Goal: Task Accomplishment & Management: Complete application form

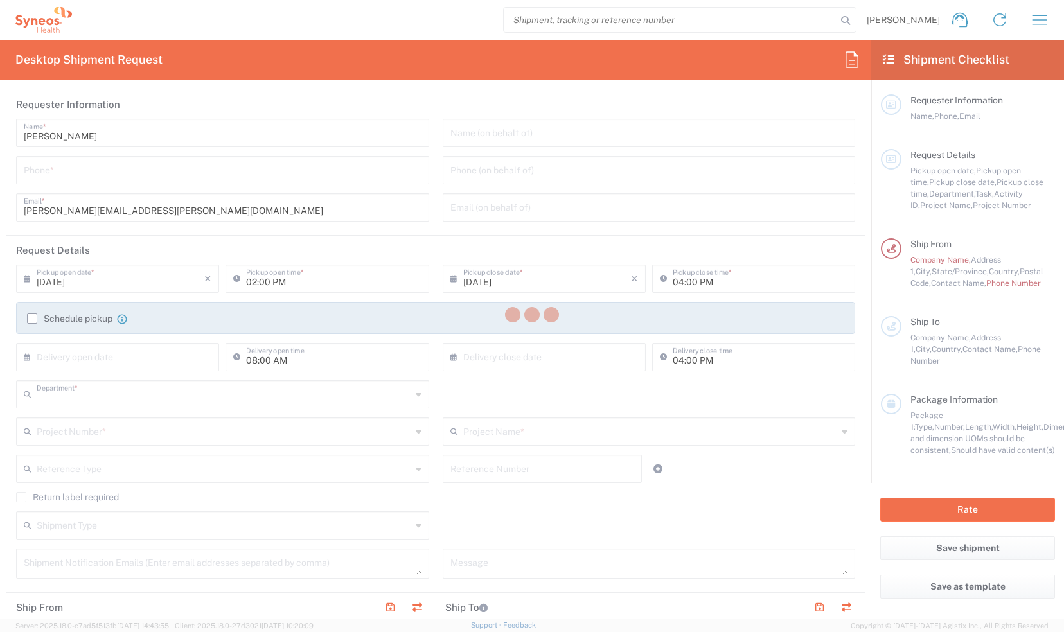
type input "8170"
type input "[US_STATE]"
type input "[GEOGRAPHIC_DATA]"
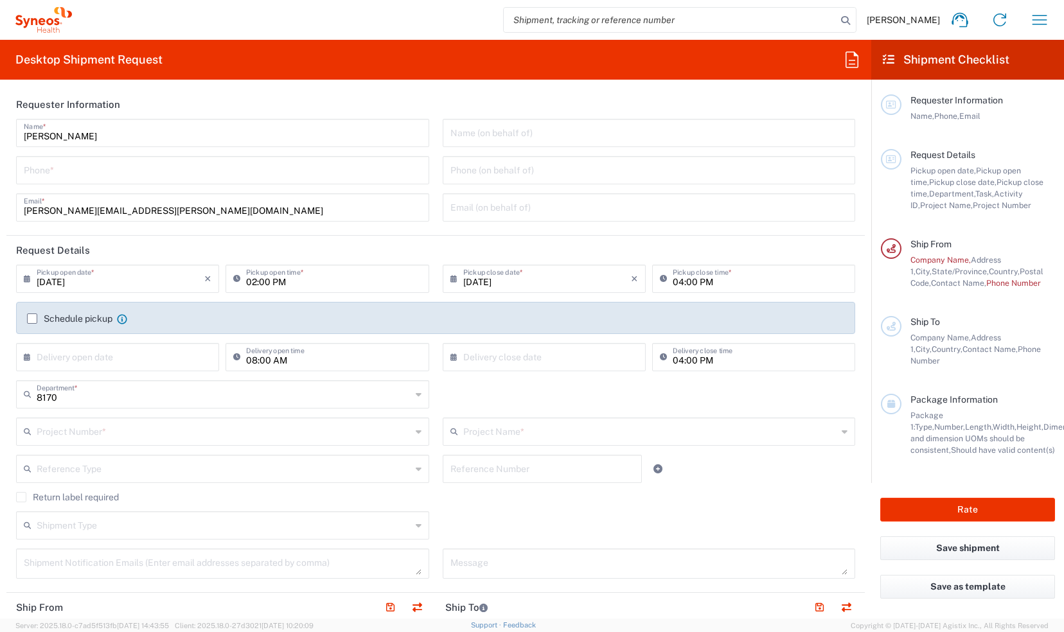
type input "Syneos Health, LLC-[GEOGRAPHIC_DATA] [GEOGRAPHIC_DATA] [GEOGRAPHIC_DATA]"
click at [26, 278] on icon at bounding box center [30, 279] width 13 height 21
click at [174, 226] on div "[PERSON_NAME] Name * Phone * [PERSON_NAME][EMAIL_ADDRESS][PERSON_NAME][DOMAIN_N…" at bounding box center [223, 175] width 427 height 112
click at [29, 276] on icon at bounding box center [30, 279] width 13 height 21
click at [109, 332] on span "2" at bounding box center [101, 341] width 19 height 18
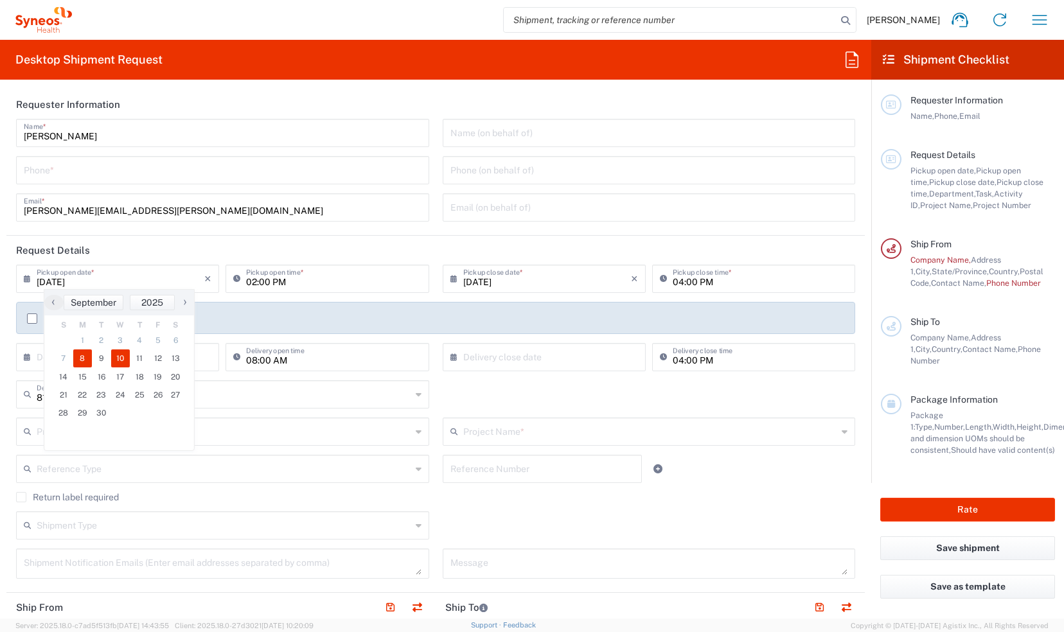
click at [118, 361] on span "10" at bounding box center [120, 359] width 19 height 18
type input "[DATE]"
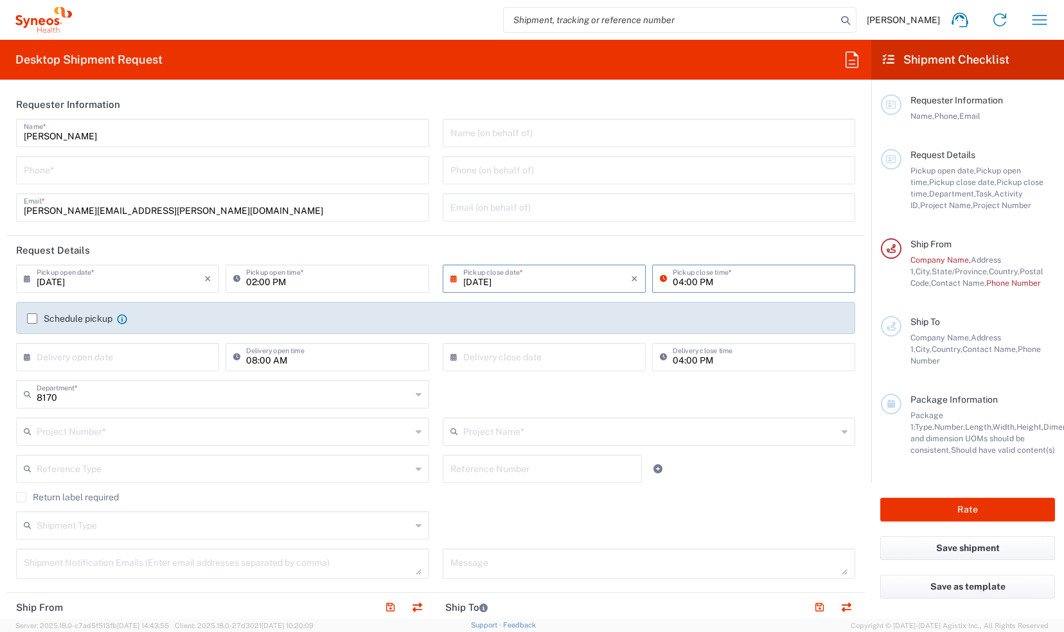
click at [717, 283] on input "04:00 PM" at bounding box center [760, 278] width 175 height 22
type input "05:00 PM"
click at [571, 318] on agx-checkbox-control "Schedule pickup When scheduling a pickup please be sure to meet the following c…" at bounding box center [436, 319] width 818 height 12
click at [31, 316] on label "Schedule pickup" at bounding box center [69, 319] width 85 height 10
click at [32, 319] on input "Schedule pickup" at bounding box center [32, 319] width 0 height 0
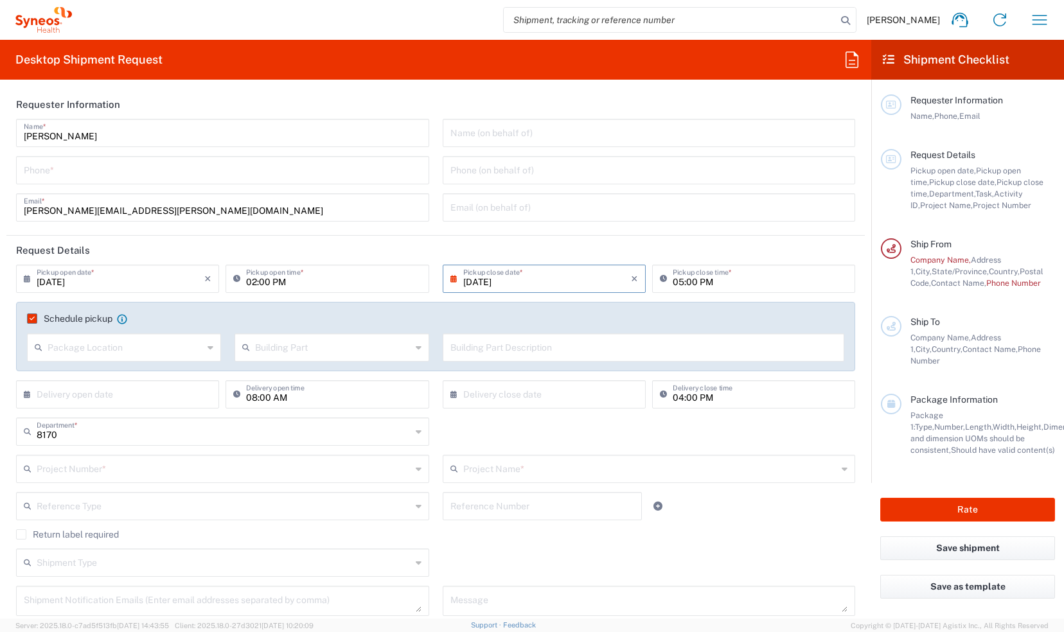
click at [208, 348] on icon at bounding box center [211, 347] width 6 height 21
click at [163, 376] on span "Front" at bounding box center [123, 375] width 190 height 20
type input "Front"
click at [416, 348] on icon at bounding box center [419, 347] width 6 height 21
click at [291, 393] on span "Building" at bounding box center [328, 396] width 190 height 20
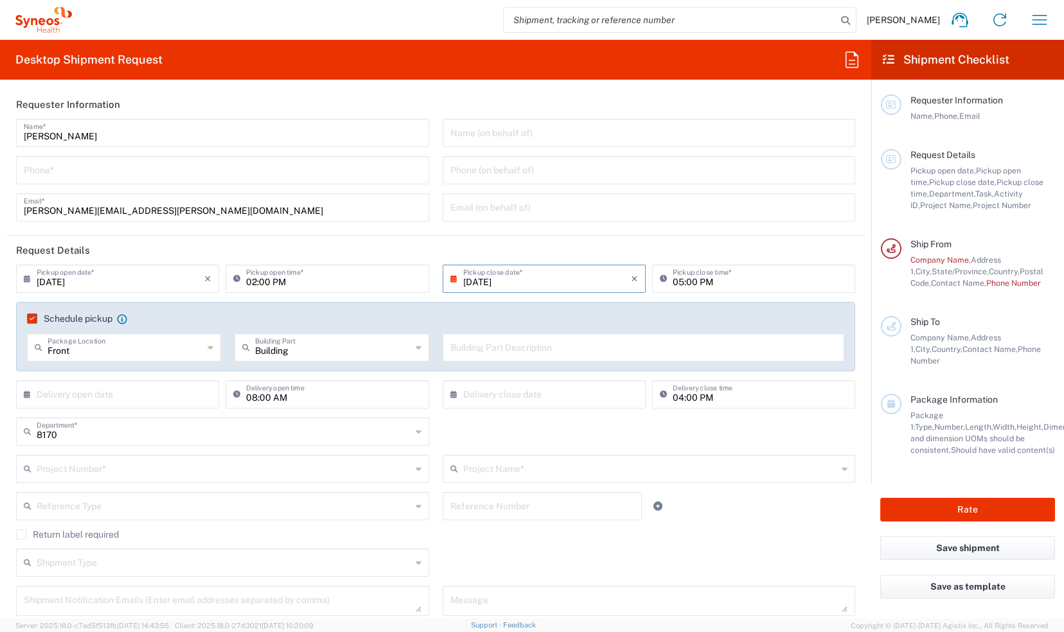
click at [504, 351] on input "text" at bounding box center [644, 347] width 387 height 22
click at [416, 350] on icon at bounding box center [419, 347] width 6 height 21
type input "Building"
click at [375, 310] on div "Schedule pickup When scheduling a pickup please be sure to meet the following c…" at bounding box center [435, 336] width 839 height 69
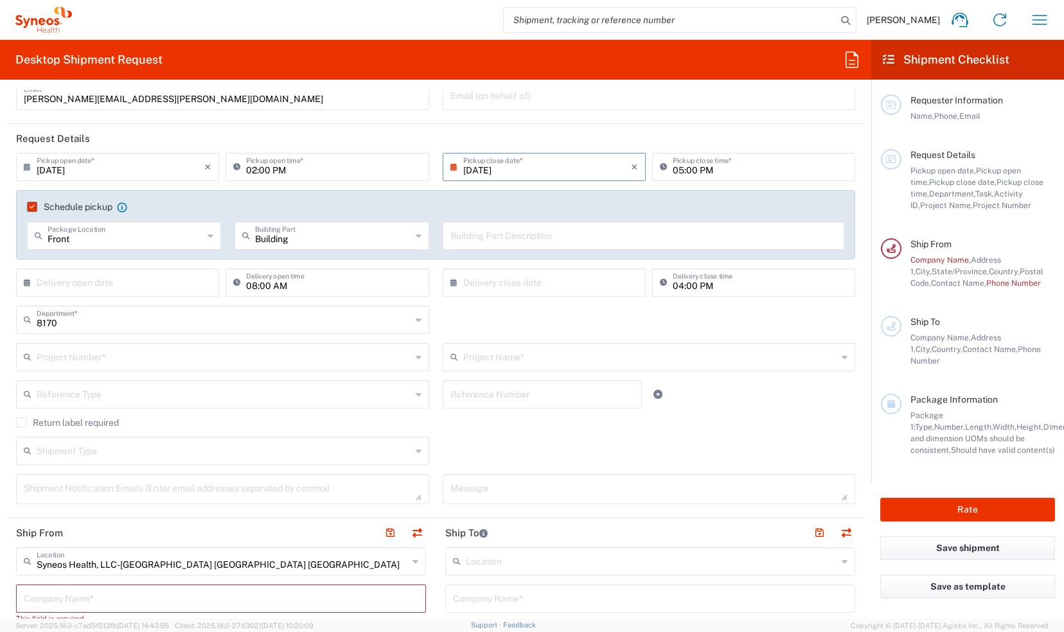
scroll to position [129, 0]
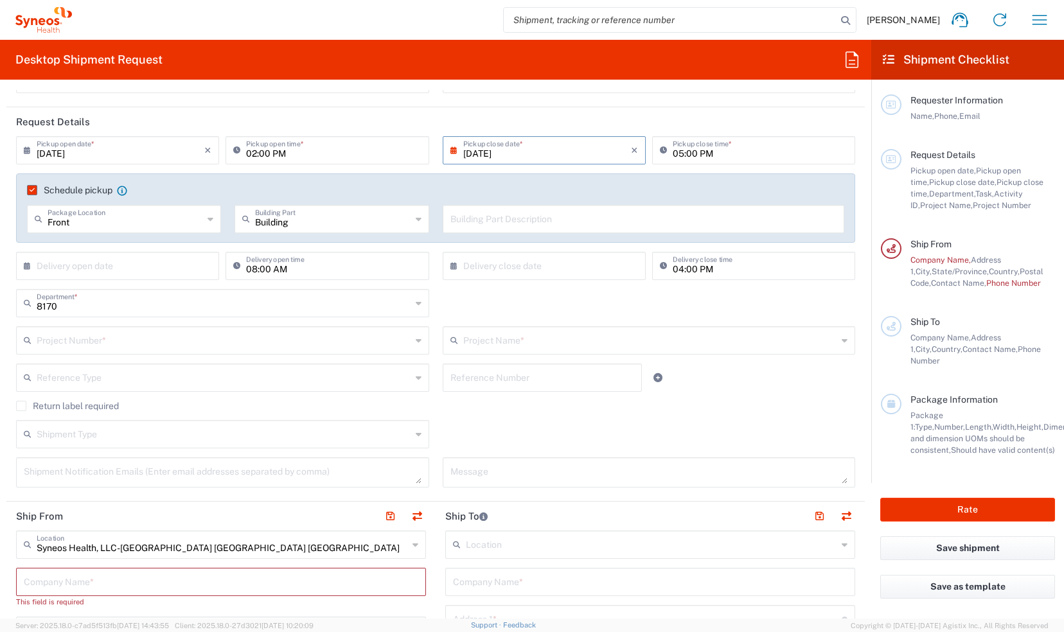
click at [156, 401] on agx-checkbox-control "Return label required" at bounding box center [435, 406] width 839 height 10
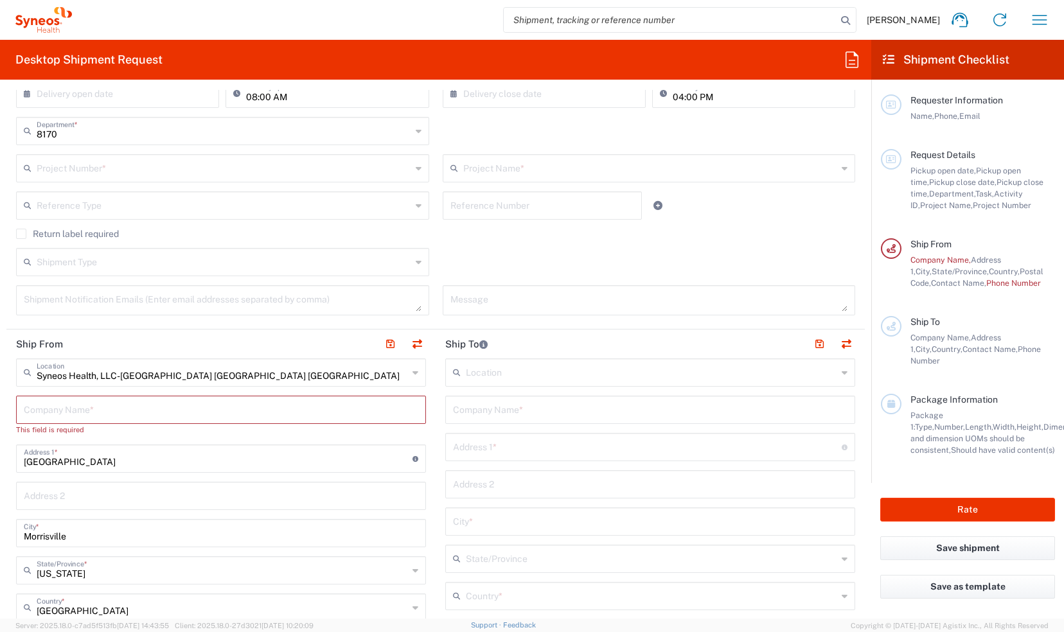
scroll to position [321, 0]
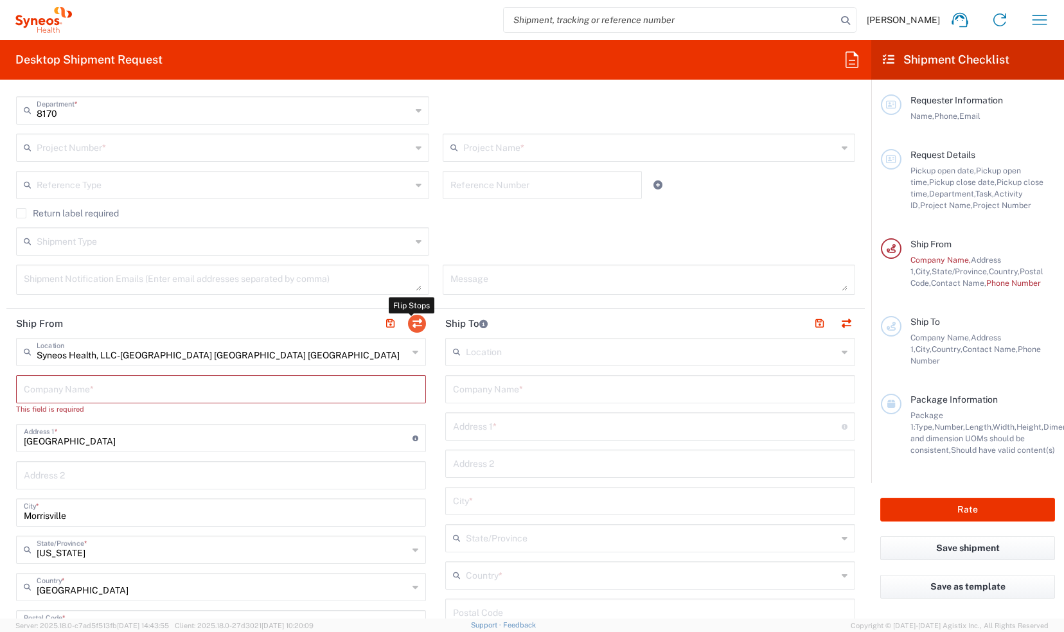
click at [412, 324] on button "button" at bounding box center [417, 324] width 18 height 18
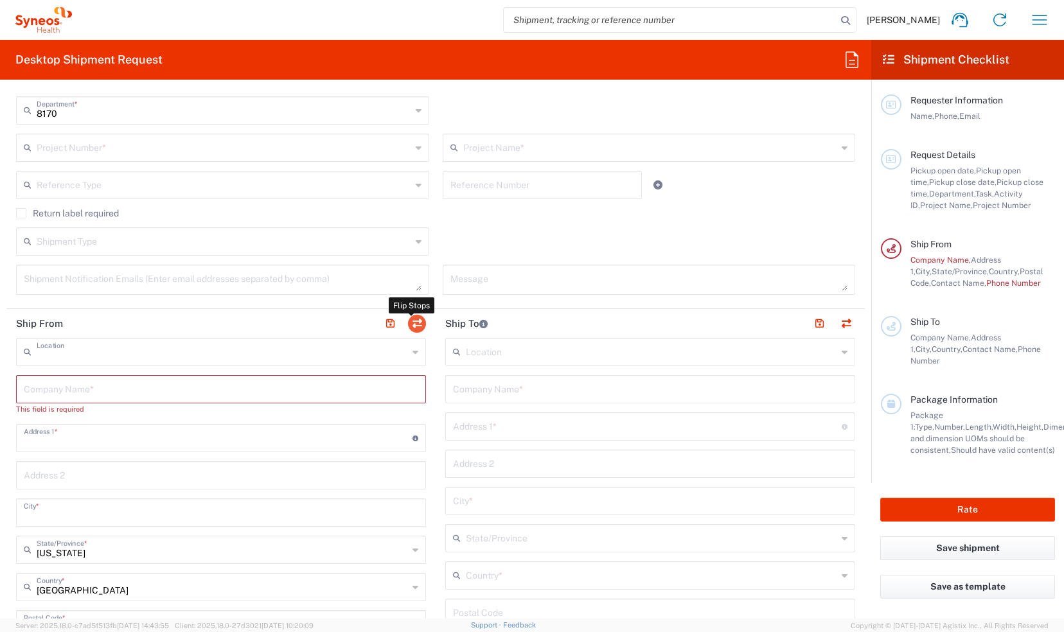
type input "Syneos Health, LLC-[GEOGRAPHIC_DATA] [GEOGRAPHIC_DATA] [GEOGRAPHIC_DATA]"
type input "[GEOGRAPHIC_DATA]"
type input "Morrisville"
type input "[GEOGRAPHIC_DATA]"
type input "27560"
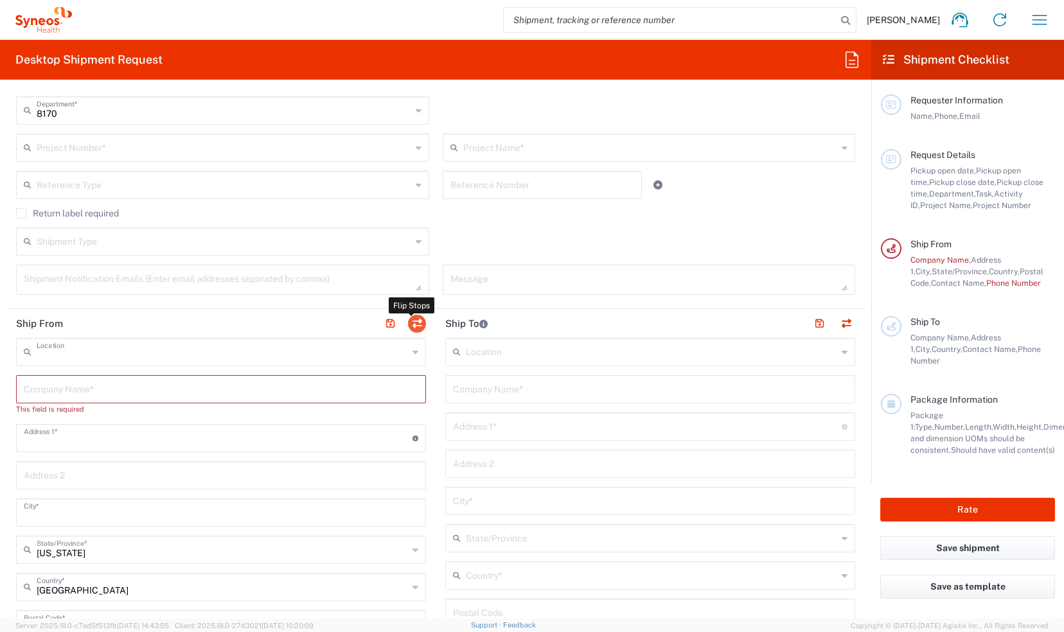
type input "[PERSON_NAME]"
type input "[PERSON_NAME][EMAIL_ADDRESS][PERSON_NAME][DOMAIN_NAME]"
type input "EORI"
type input "TIN"
type input "592407464"
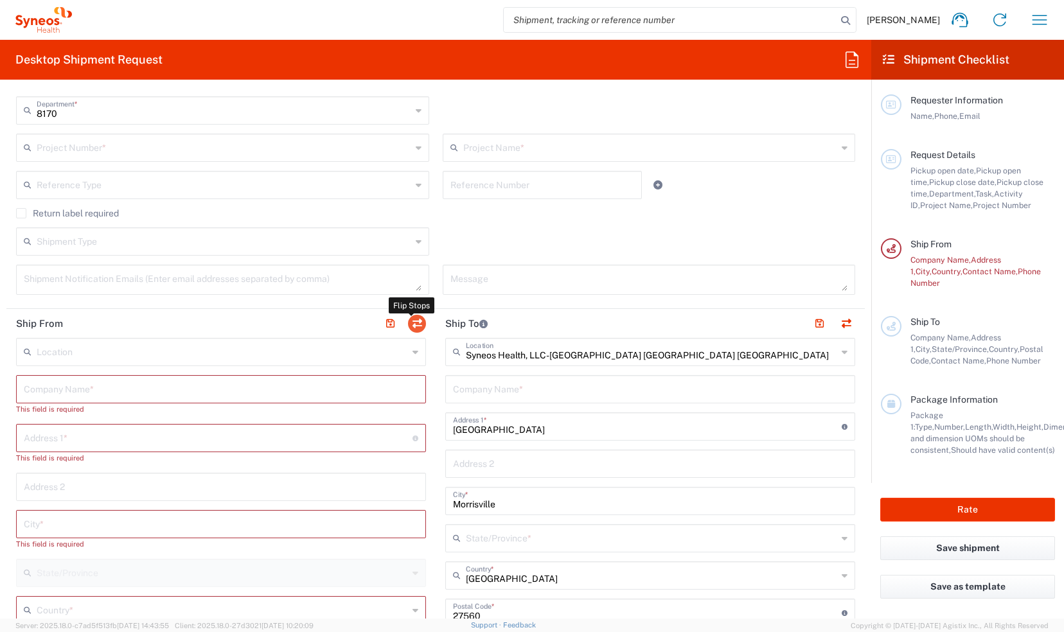
click at [412, 323] on button "button" at bounding box center [417, 324] width 18 height 18
click at [44, 350] on input "text" at bounding box center [223, 351] width 372 height 22
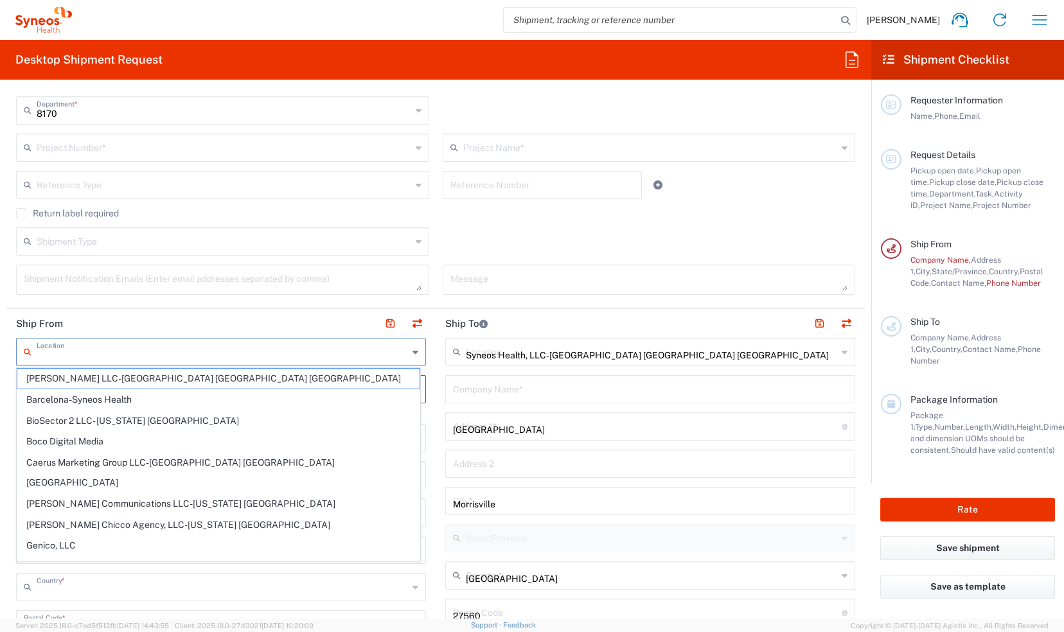
type input "[GEOGRAPHIC_DATA]"
type input "Morrisville"
type input "[GEOGRAPHIC_DATA]"
type input "27560"
type input "[PERSON_NAME]"
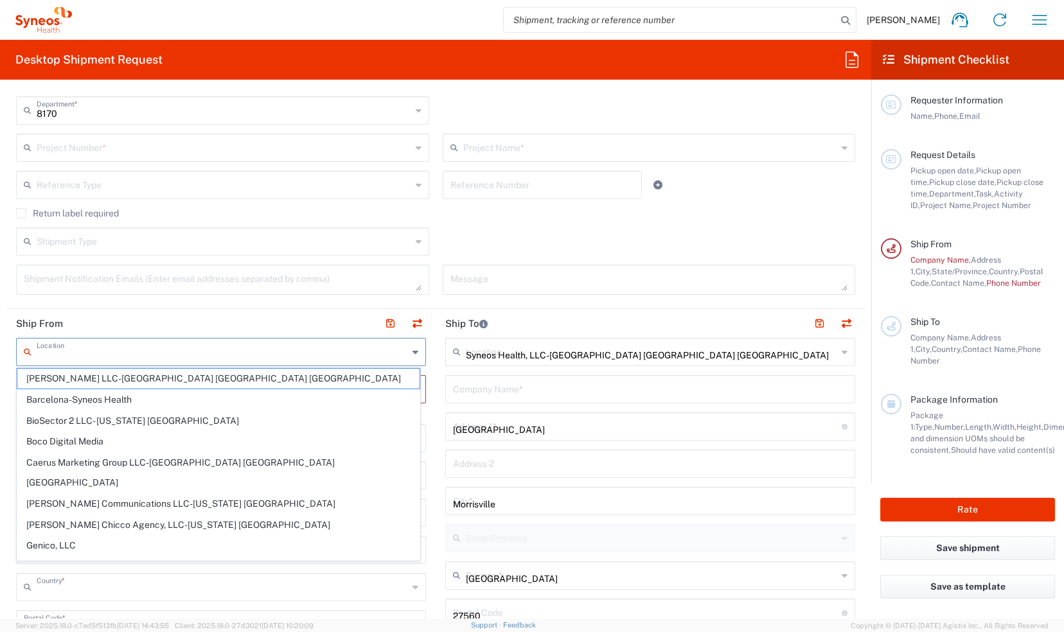
type input "[PERSON_NAME][EMAIL_ADDRESS][PERSON_NAME][DOMAIN_NAME]"
type input "TIN"
type input "592407464"
type input "EORI"
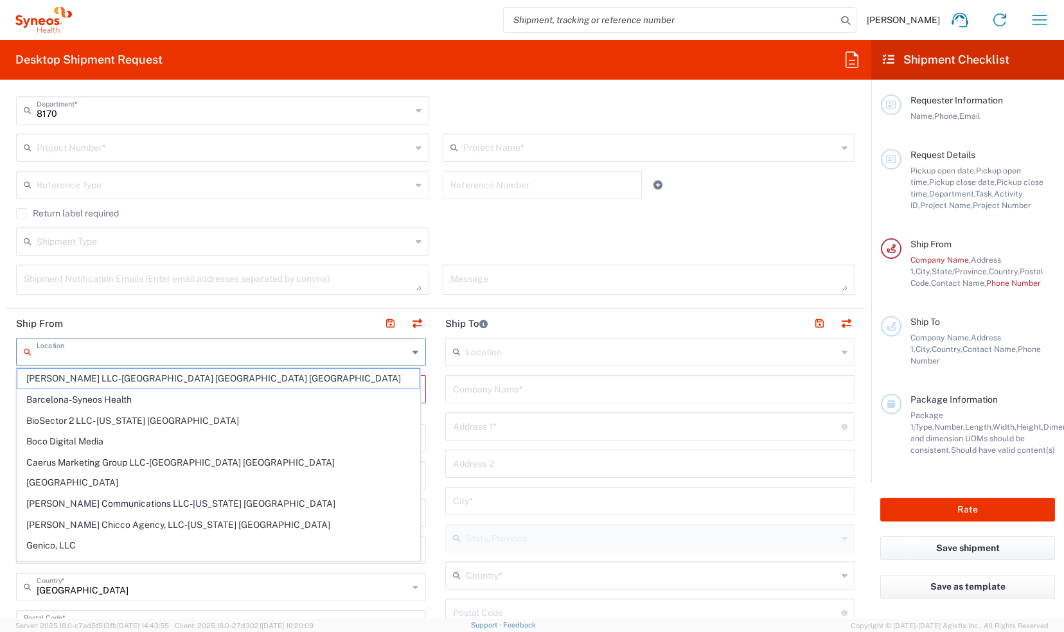
type input "[US_STATE]"
click at [200, 300] on div "Shipment Notification Emails (Enter email addresses separated by comma)" at bounding box center [223, 284] width 427 height 39
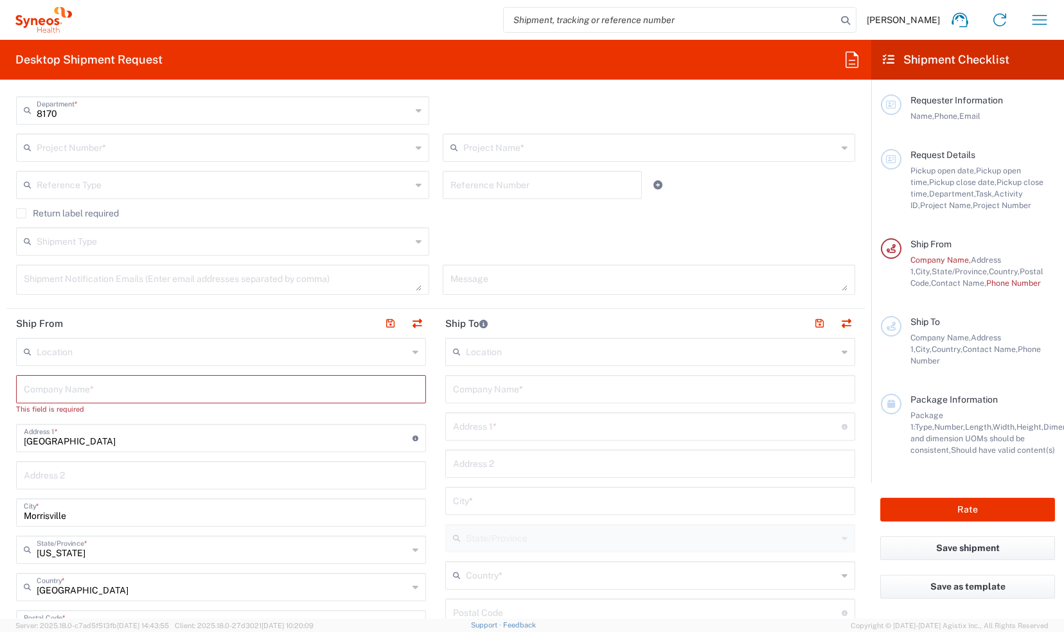
click at [102, 352] on input "text" at bounding box center [223, 351] width 372 height 22
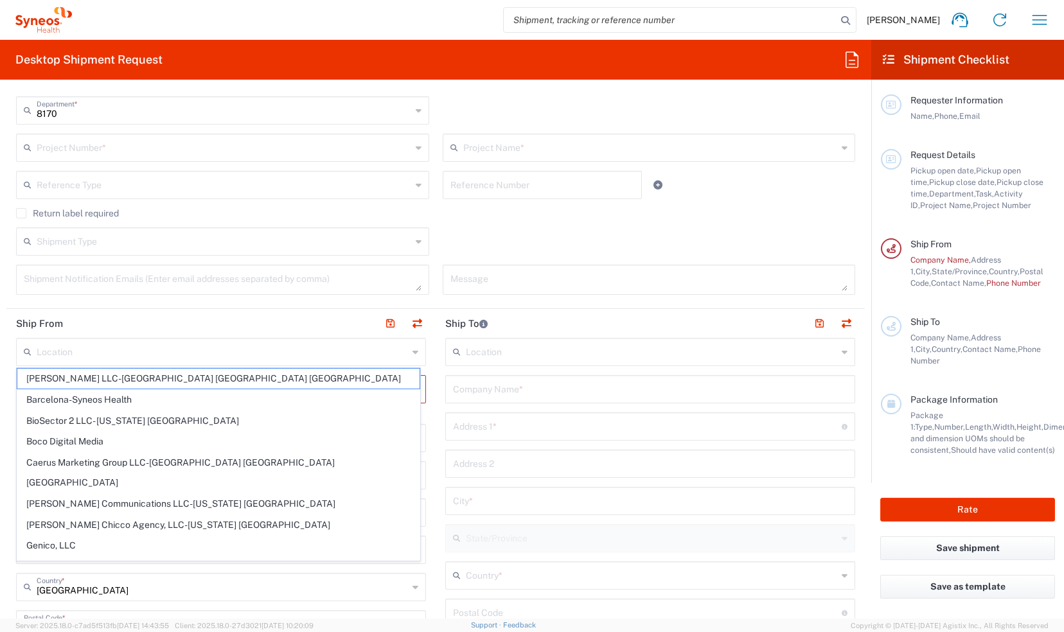
click at [220, 321] on header "Ship From" at bounding box center [220, 323] width 429 height 29
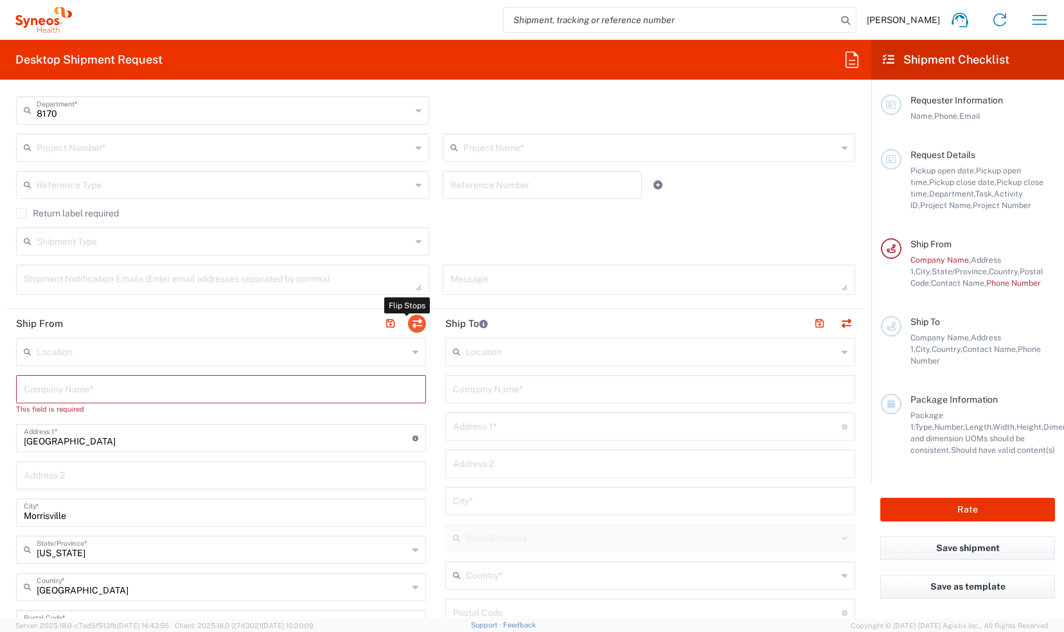
click at [411, 322] on button "button" at bounding box center [417, 324] width 18 height 18
type input "[GEOGRAPHIC_DATA]"
type input "Morrisville"
type input "[GEOGRAPHIC_DATA]"
type input "27560"
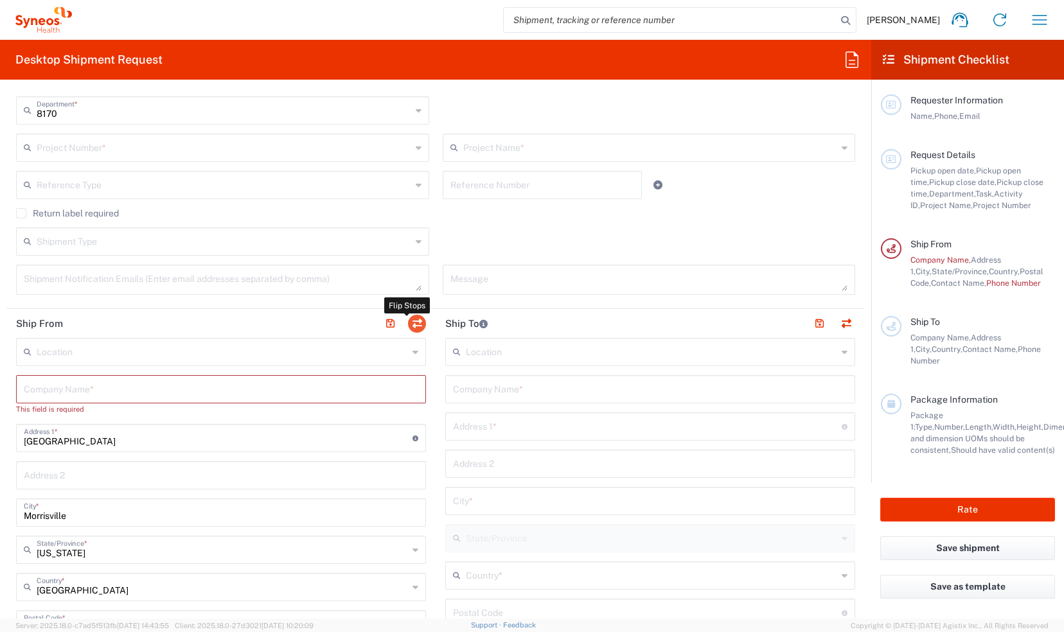
type input "[PERSON_NAME]"
type input "[PERSON_NAME][EMAIL_ADDRESS][PERSON_NAME][DOMAIN_NAME]"
type input "EORI"
type input "TIN"
type input "592407464"
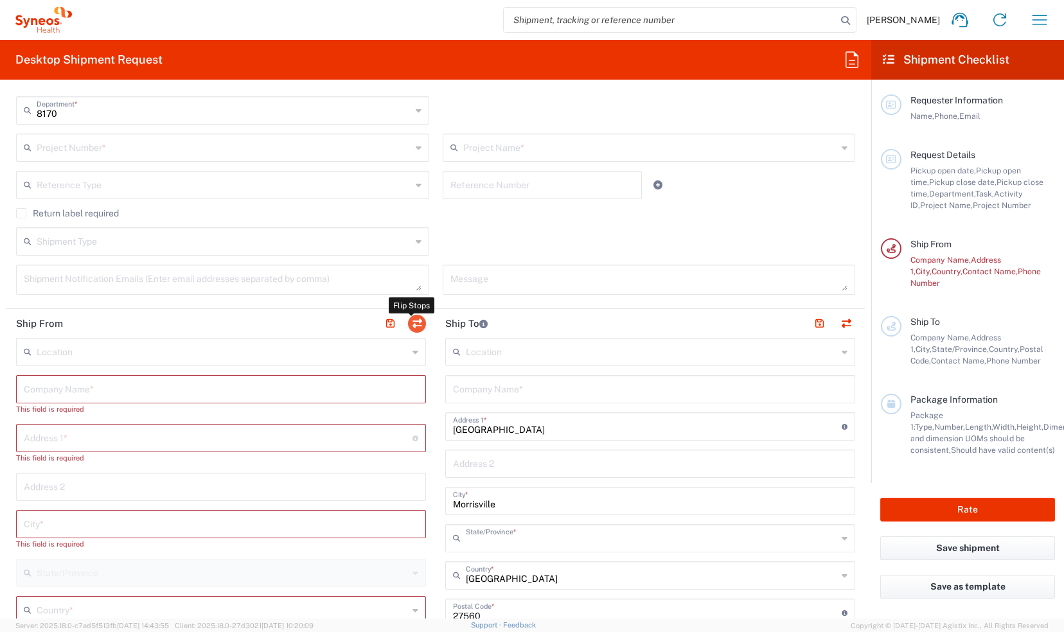
type input "[US_STATE]"
click at [163, 436] on input "text" at bounding box center [218, 437] width 389 height 22
type input "[STREET_ADDRESS][PERSON_NAME]"
type input "[PERSON_NAME][EMAIL_ADDRESS][PERSON_NAME][DOMAIN_NAME]"
type input "Syneos"
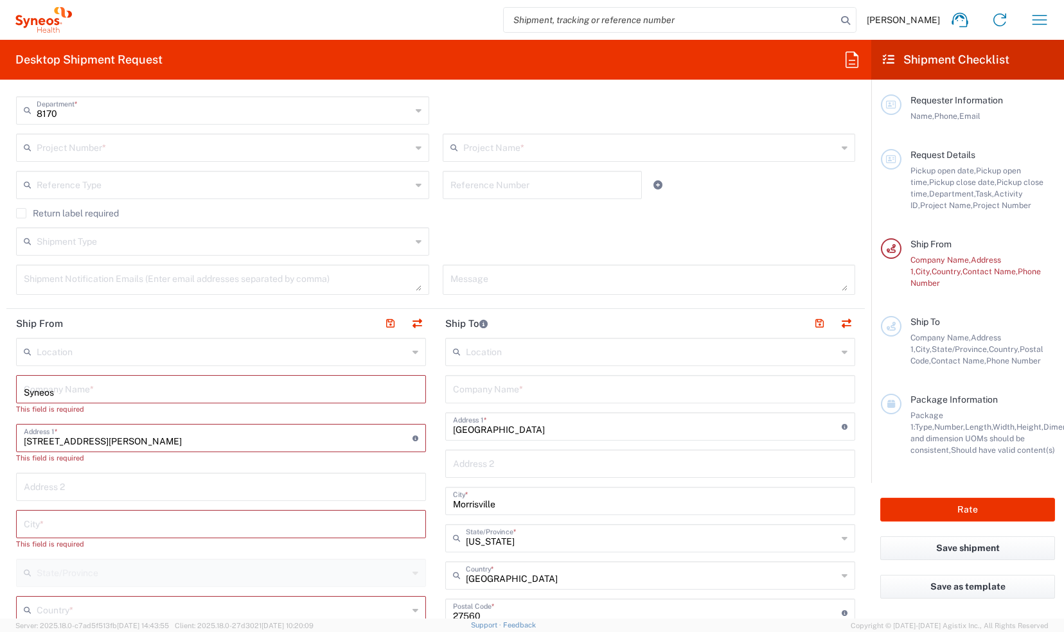
type input "[GEOGRAPHIC_DATA]"
type input "6178333500"
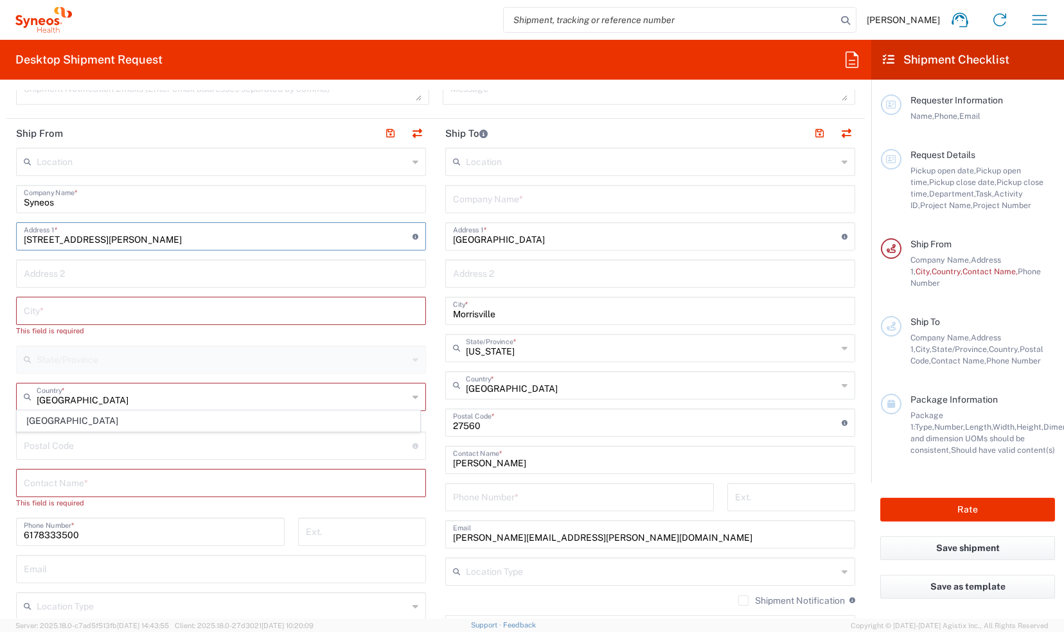
scroll to position [514, 0]
click at [98, 308] on input "text" at bounding box center [221, 307] width 395 height 22
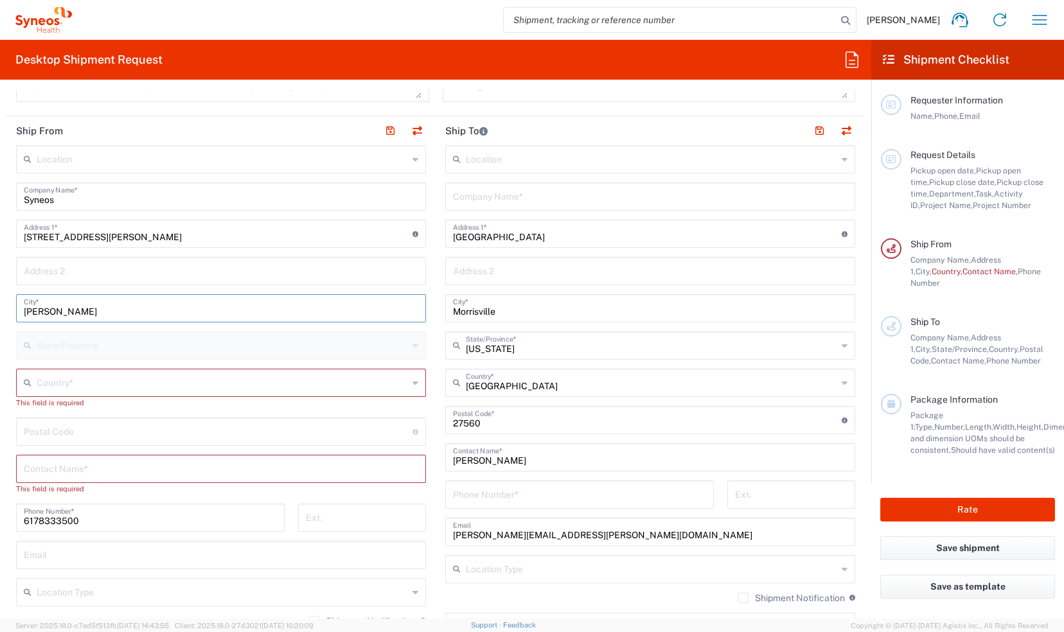
type input "[PERSON_NAME]"
click at [264, 379] on input "text" at bounding box center [223, 382] width 372 height 22
type input "[GEOGRAPHIC_DATA]"
click at [293, 420] on div "No Results Found" at bounding box center [219, 414] width 404 height 30
click at [166, 465] on input "text" at bounding box center [221, 468] width 395 height 22
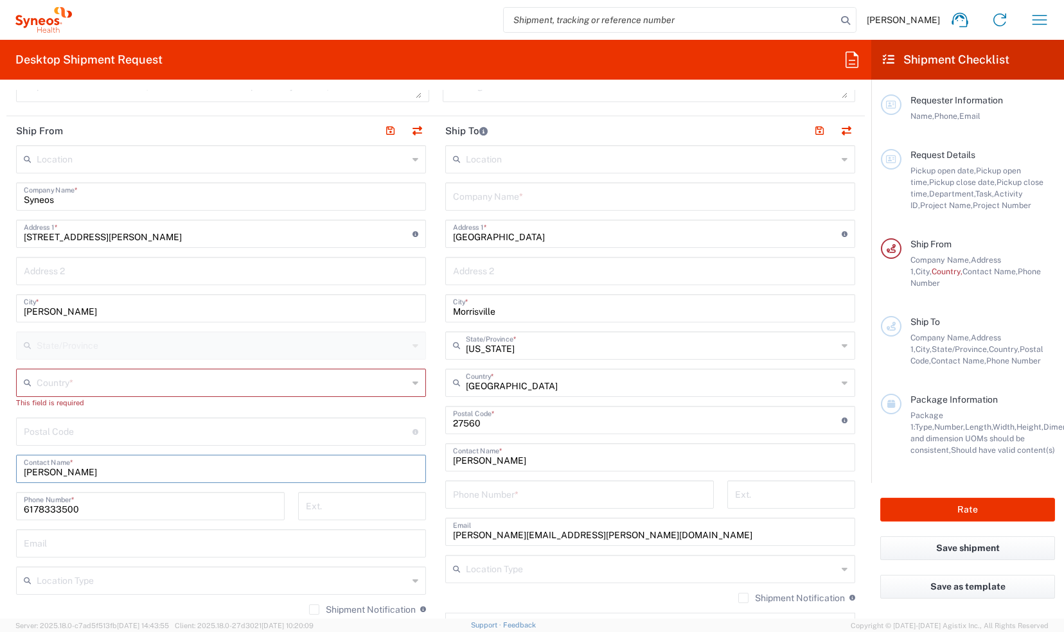
type input "[PERSON_NAME]"
click at [280, 532] on input "text" at bounding box center [221, 543] width 395 height 22
click at [387, 541] on input "text" at bounding box center [221, 543] width 395 height 22
click at [364, 332] on div "State/Province" at bounding box center [221, 346] width 410 height 28
click at [390, 382] on input "text" at bounding box center [223, 382] width 372 height 22
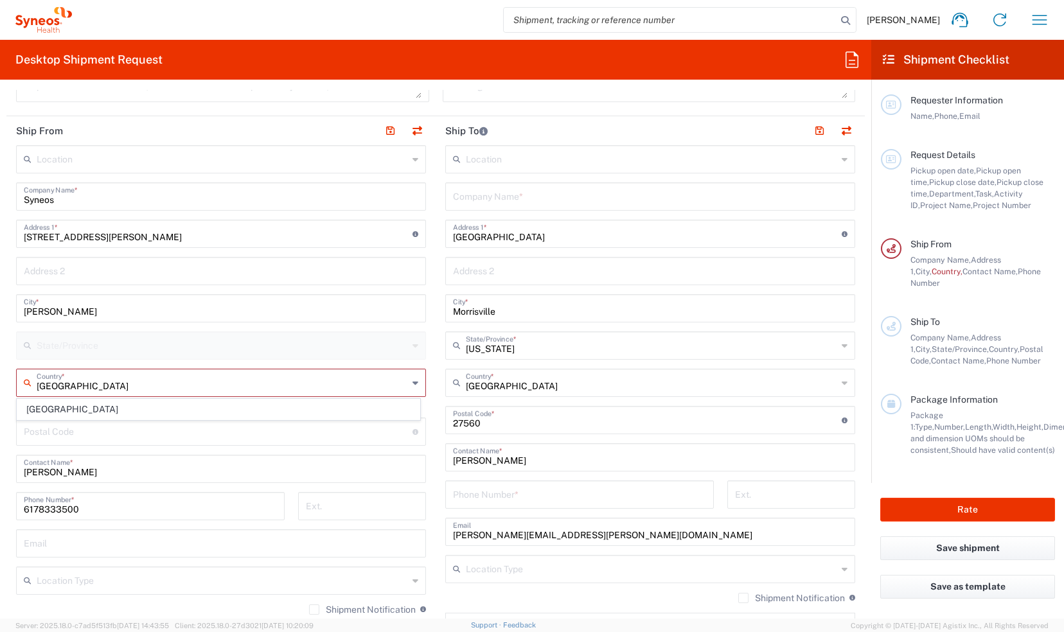
type input "[GEOGRAPHIC_DATA]"
click at [387, 330] on div "Location [PERSON_NAME] LLC-[GEOGRAPHIC_DATA] [GEOGRAPHIC_DATA] [GEOGRAPHIC_DATA…" at bounding box center [221, 420] width 410 height 551
click at [320, 413] on div "Location [PERSON_NAME] LLC-[GEOGRAPHIC_DATA] [GEOGRAPHIC_DATA] [GEOGRAPHIC_DATA…" at bounding box center [221, 420] width 410 height 551
click at [140, 425] on input "undefined" at bounding box center [218, 431] width 389 height 22
type input "02492"
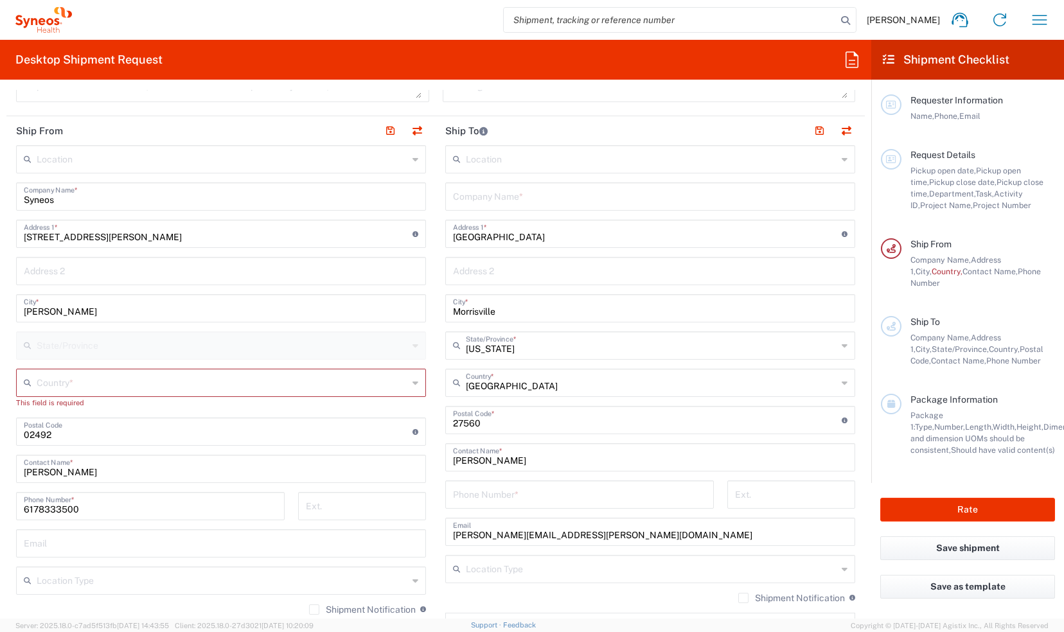
click at [361, 553] on div "Email" at bounding box center [221, 544] width 410 height 28
click at [96, 384] on input "text" at bounding box center [223, 382] width 372 height 22
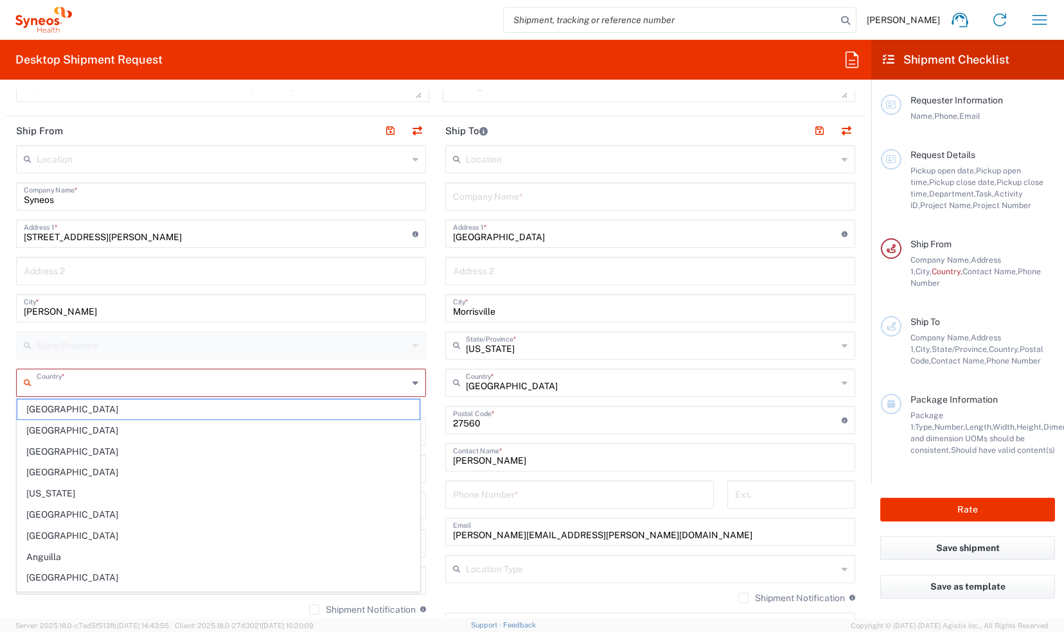
click at [26, 381] on icon at bounding box center [30, 383] width 13 height 21
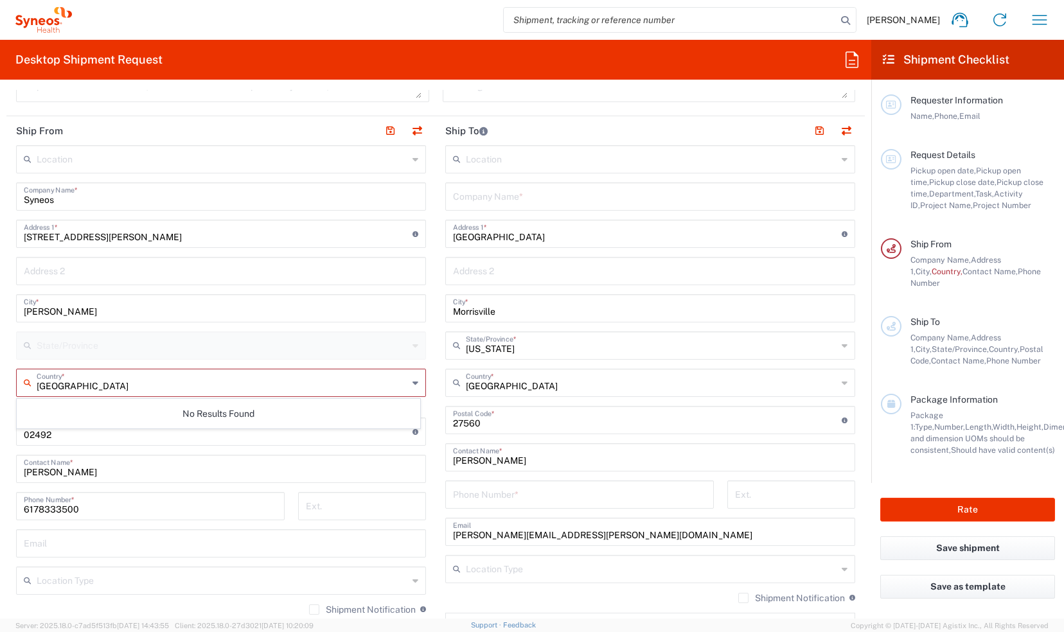
type input "[GEOGRAPHIC_DATA]"
click at [103, 408] on div "No Results Found" at bounding box center [219, 414] width 404 height 30
click at [436, 570] on main "Location [PERSON_NAME] LLC-[GEOGRAPHIC_DATA] [GEOGRAPHIC_DATA] [GEOGRAPHIC_DATA…" at bounding box center [650, 415] width 429 height 540
click at [85, 383] on input "text" at bounding box center [223, 382] width 372 height 22
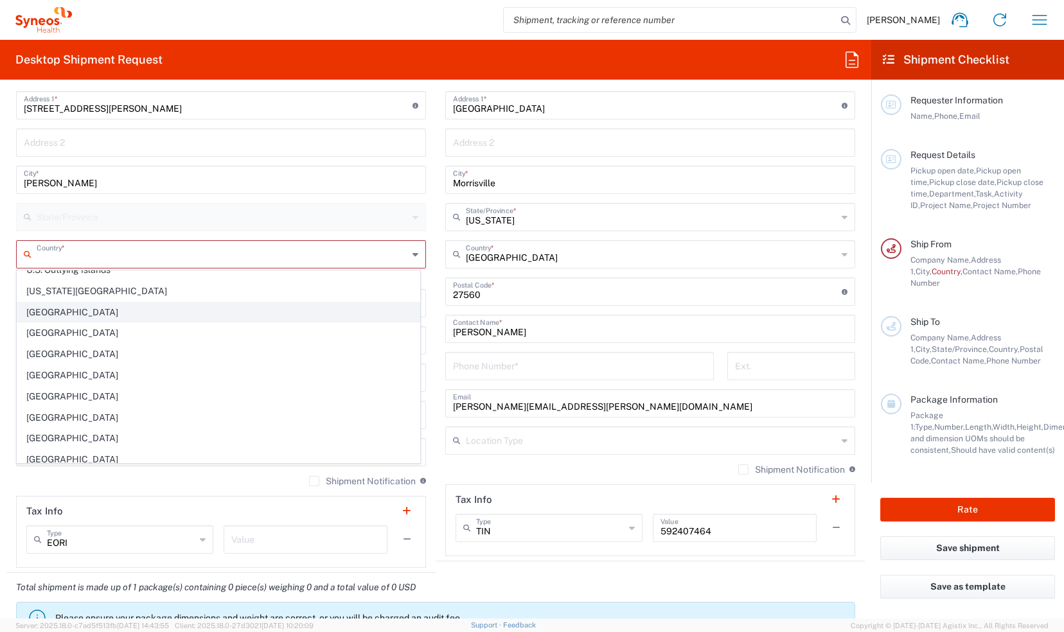
scroll to position [4885, 0]
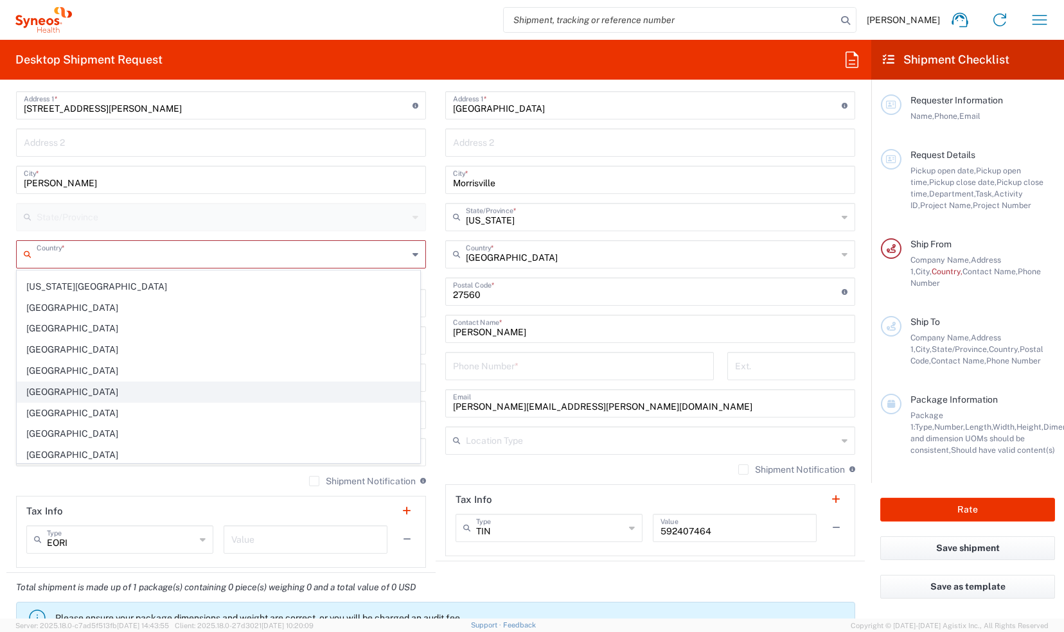
click at [76, 382] on span "[GEOGRAPHIC_DATA]" at bounding box center [218, 392] width 402 height 20
type input "[GEOGRAPHIC_DATA]"
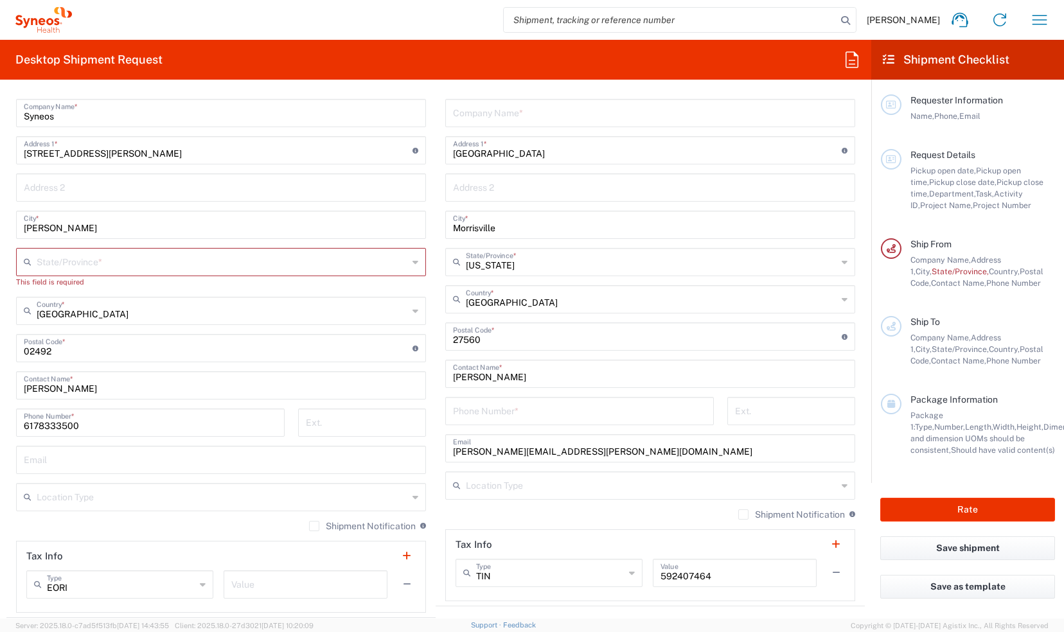
scroll to position [578, 0]
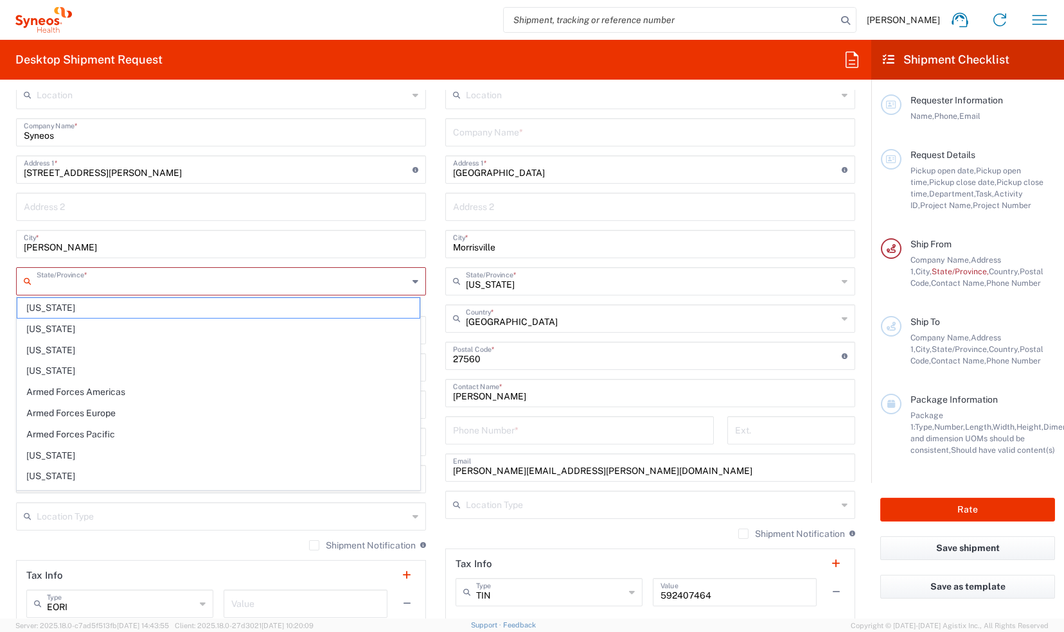
click at [251, 277] on input "text" at bounding box center [223, 280] width 372 height 22
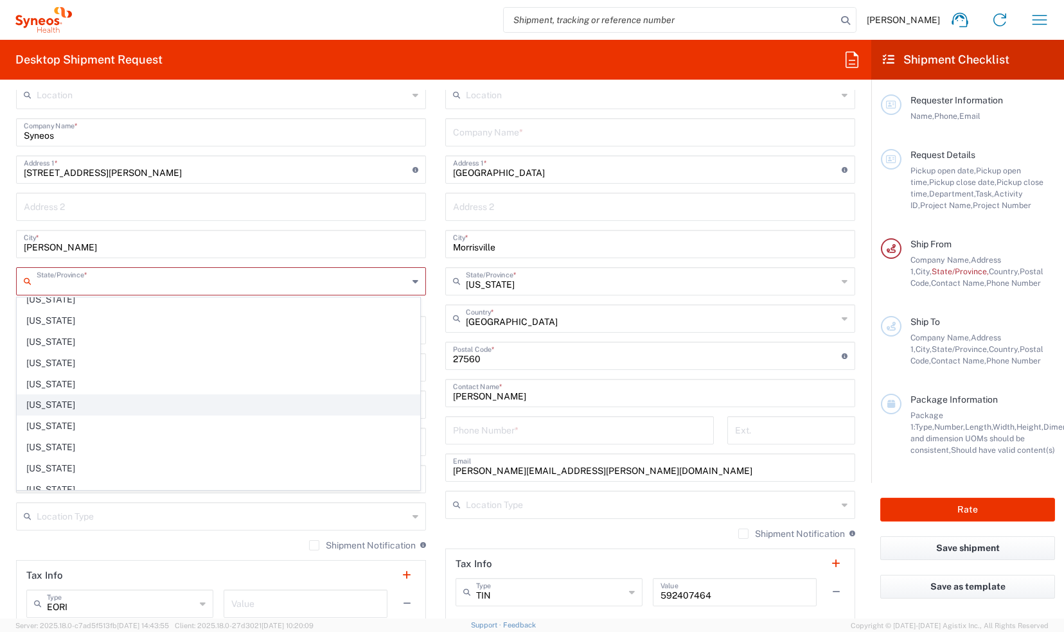
scroll to position [386, 0]
click at [72, 418] on span "[US_STATE]" at bounding box center [218, 428] width 402 height 20
type input "[US_STATE]"
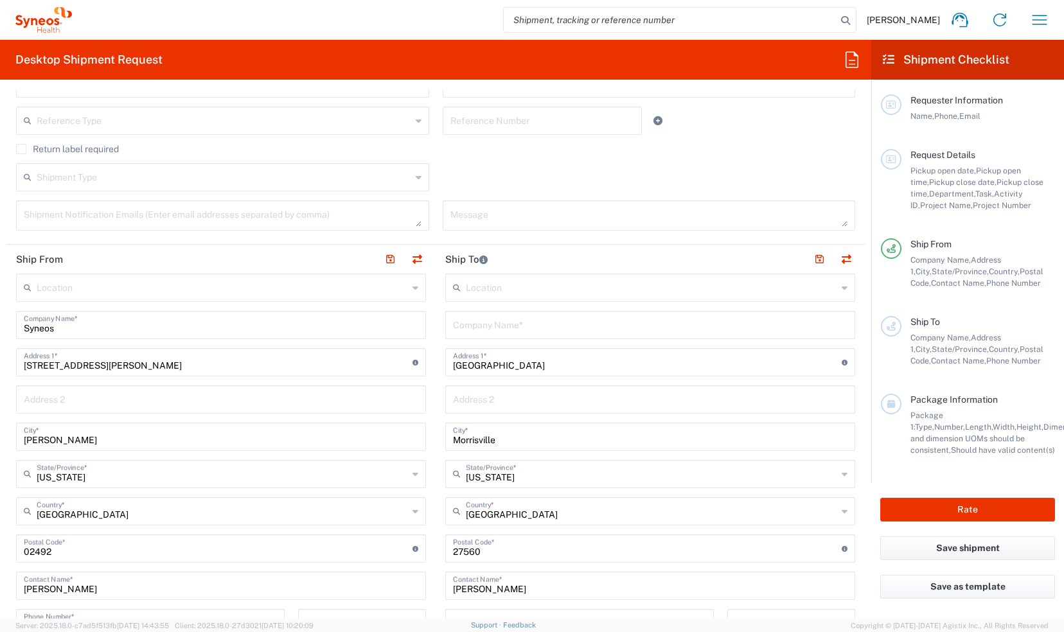
click at [316, 288] on input "text" at bounding box center [223, 287] width 372 height 22
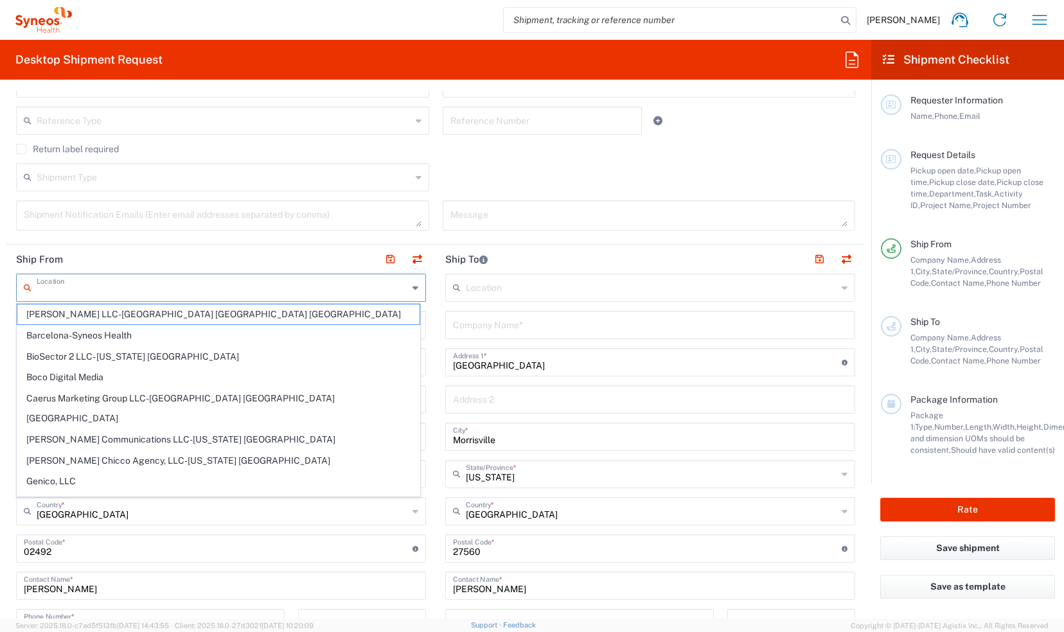
click at [274, 249] on header "Ship From" at bounding box center [220, 259] width 429 height 29
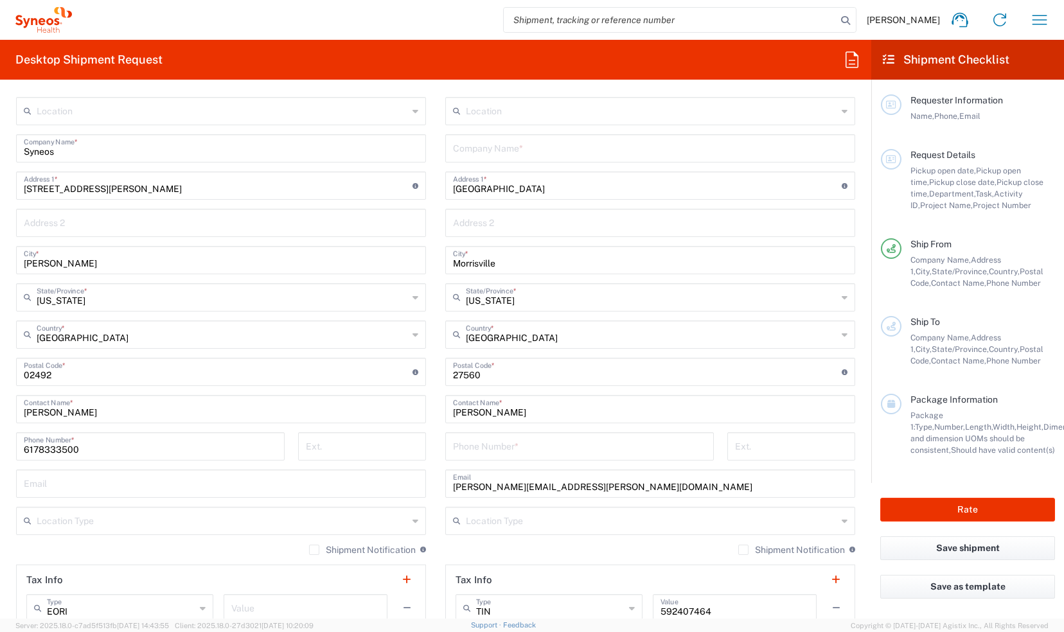
scroll to position [578, 0]
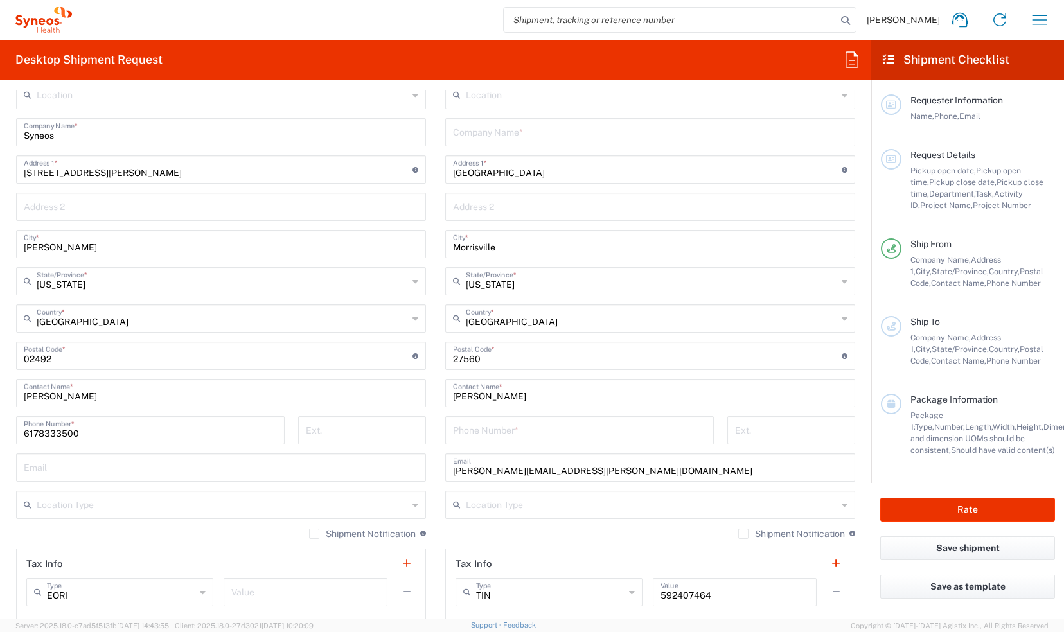
click at [513, 431] on input "tel" at bounding box center [579, 429] width 253 height 22
type input "6178333500"
type input "Syneos"
click at [436, 477] on main "Location [PERSON_NAME] LLC-[GEOGRAPHIC_DATA] [GEOGRAPHIC_DATA] [GEOGRAPHIC_DATA…" at bounding box center [650, 351] width 429 height 540
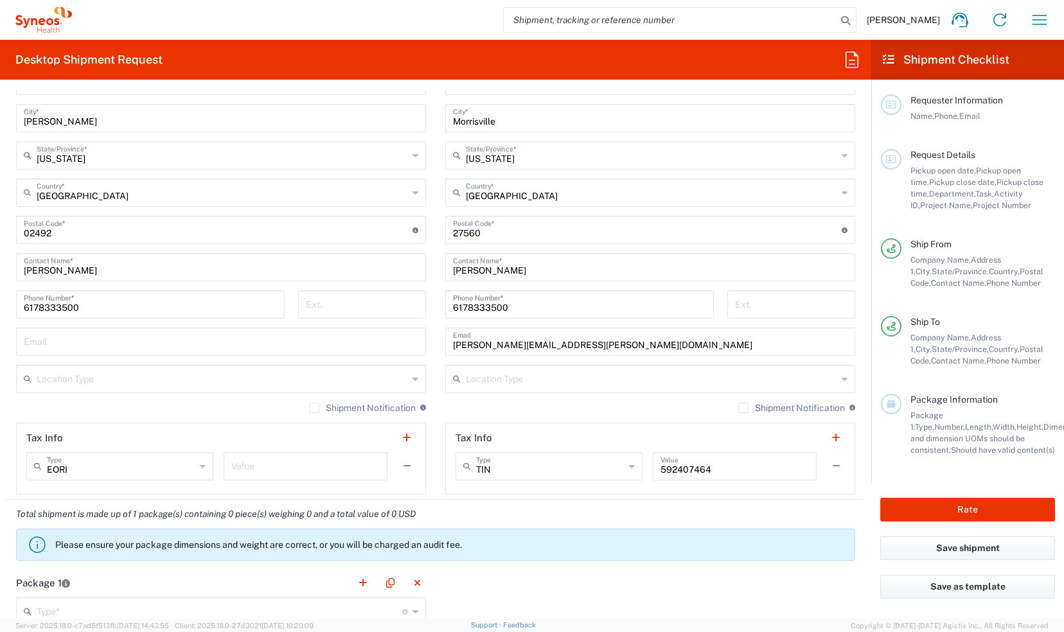
scroll to position [707, 0]
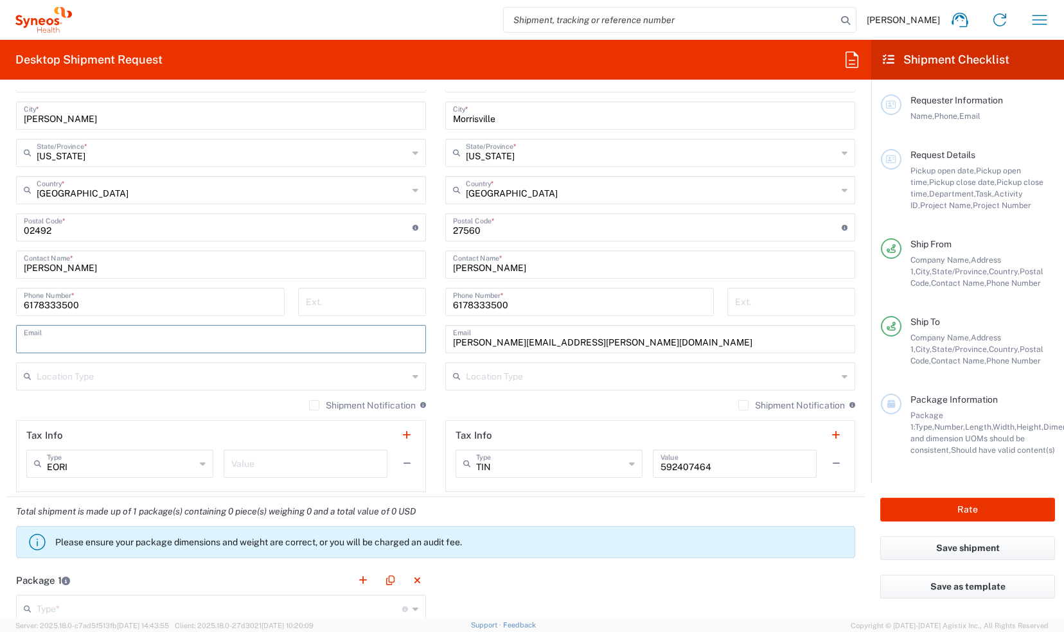
click at [91, 343] on input "text" at bounding box center [221, 338] width 395 height 22
type input "[EMAIL_ADDRESS][DOMAIN_NAME]"
click at [1016, 551] on button "Save shipment" at bounding box center [968, 549] width 175 height 24
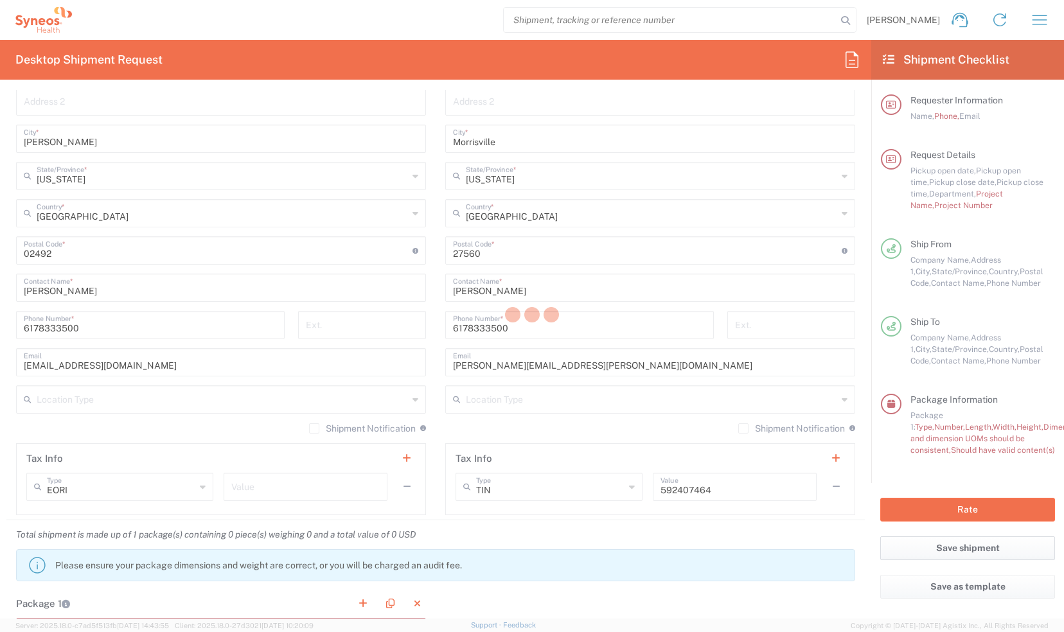
scroll to position [730, 0]
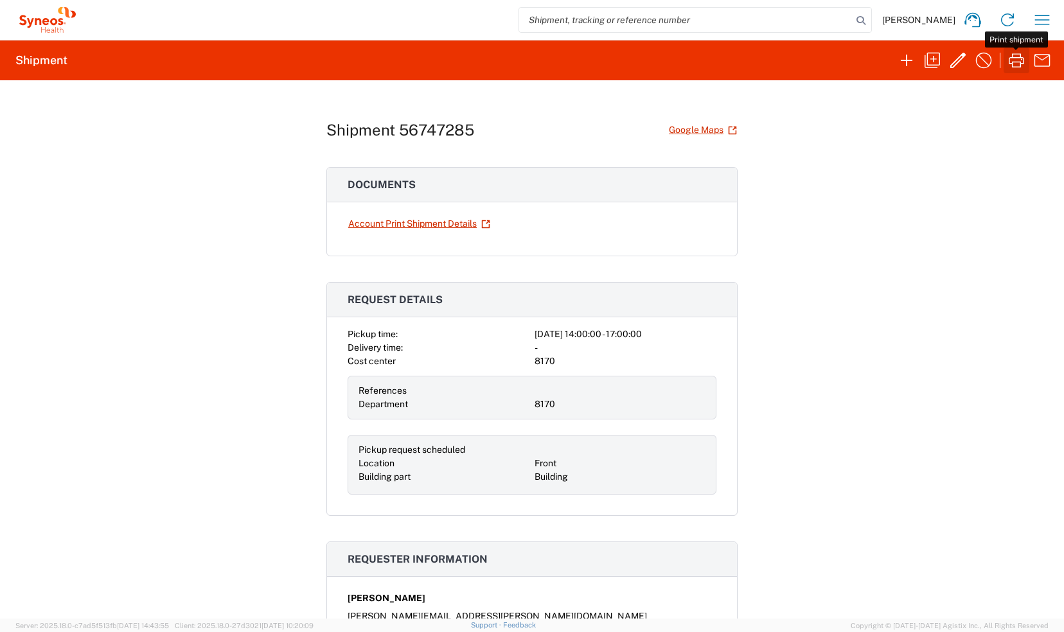
click at [1014, 59] on icon "button" at bounding box center [1017, 60] width 21 height 21
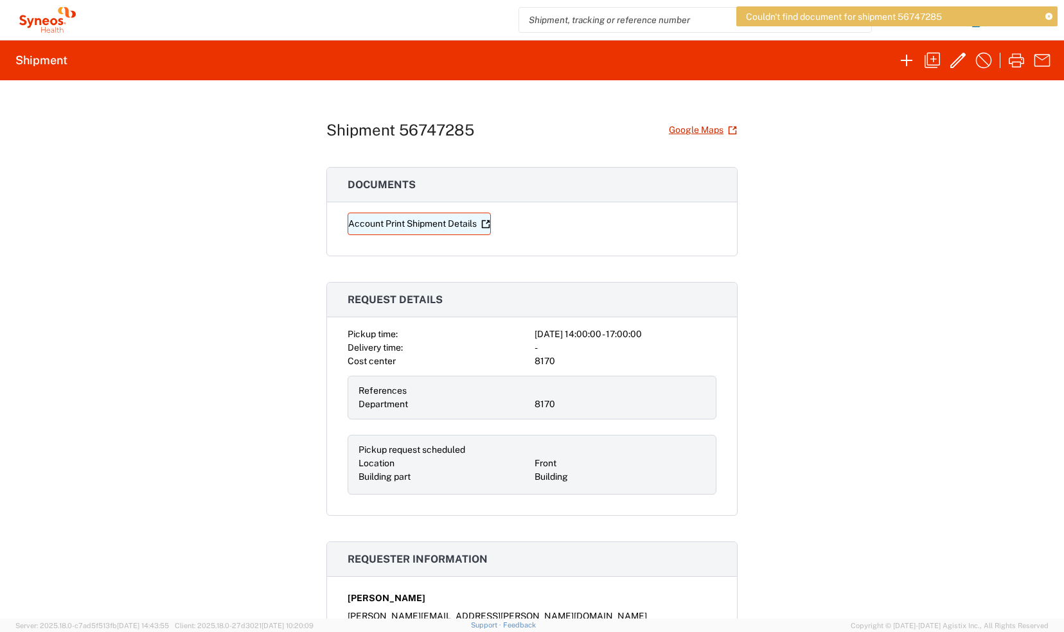
click at [380, 222] on link "Account Print Shipment Details" at bounding box center [419, 224] width 143 height 22
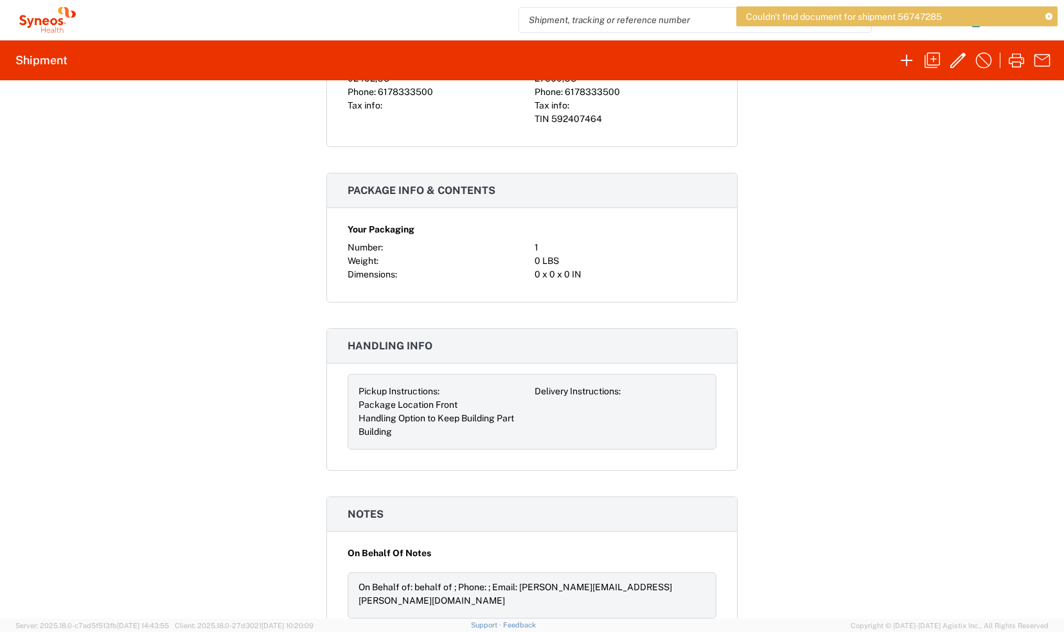
scroll to position [708, 0]
click at [904, 249] on div "Shipment 56747285 Google Maps Documents Account Print Shipment Details Request …" at bounding box center [532, 349] width 1064 height 539
click at [1050, 15] on icon at bounding box center [1049, 16] width 7 height 7
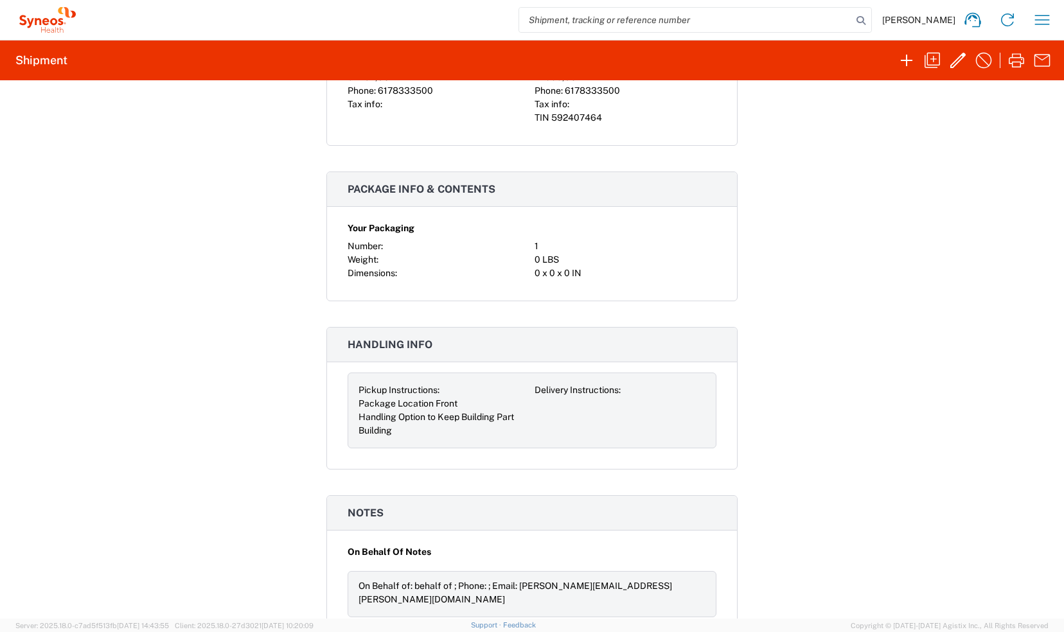
click at [861, 397] on div "Shipment 56747285 Google Maps Documents Account Print Shipment Details Request …" at bounding box center [532, 349] width 1064 height 539
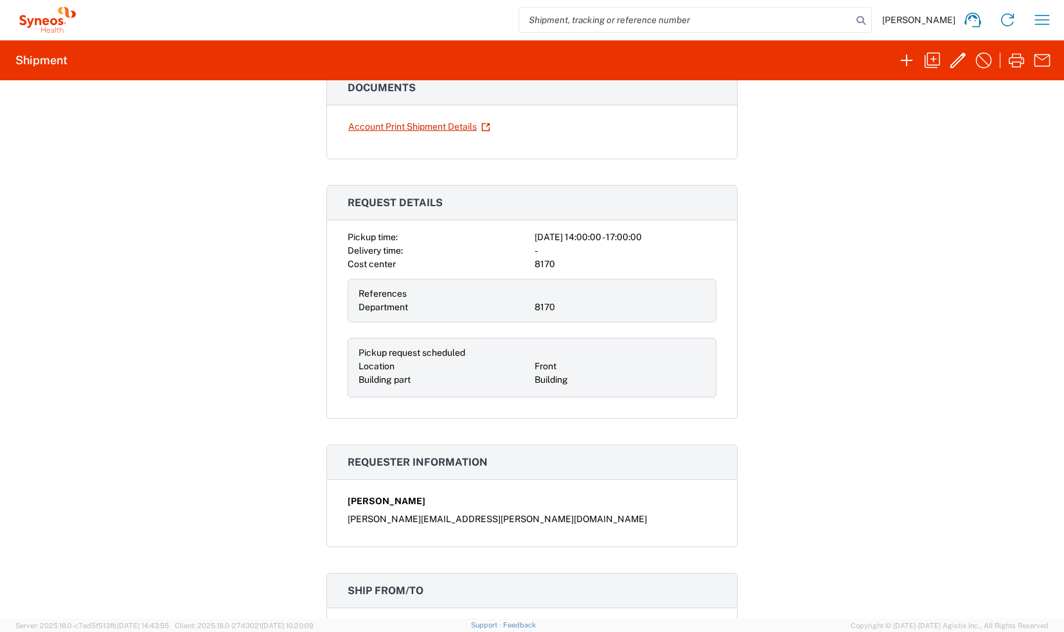
scroll to position [0, 0]
